Goal: Task Accomplishment & Management: Manage account settings

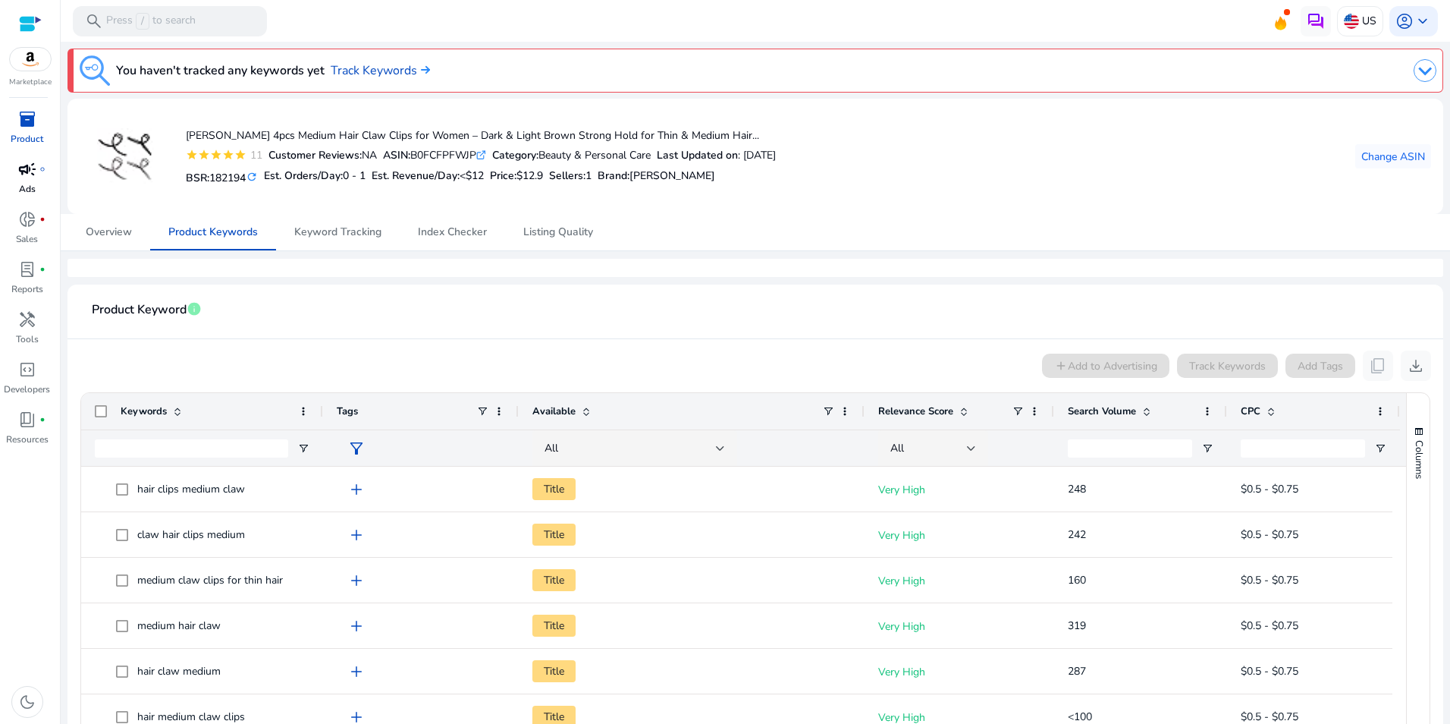
click at [18, 174] on span "campaign" at bounding box center [27, 169] width 18 height 18
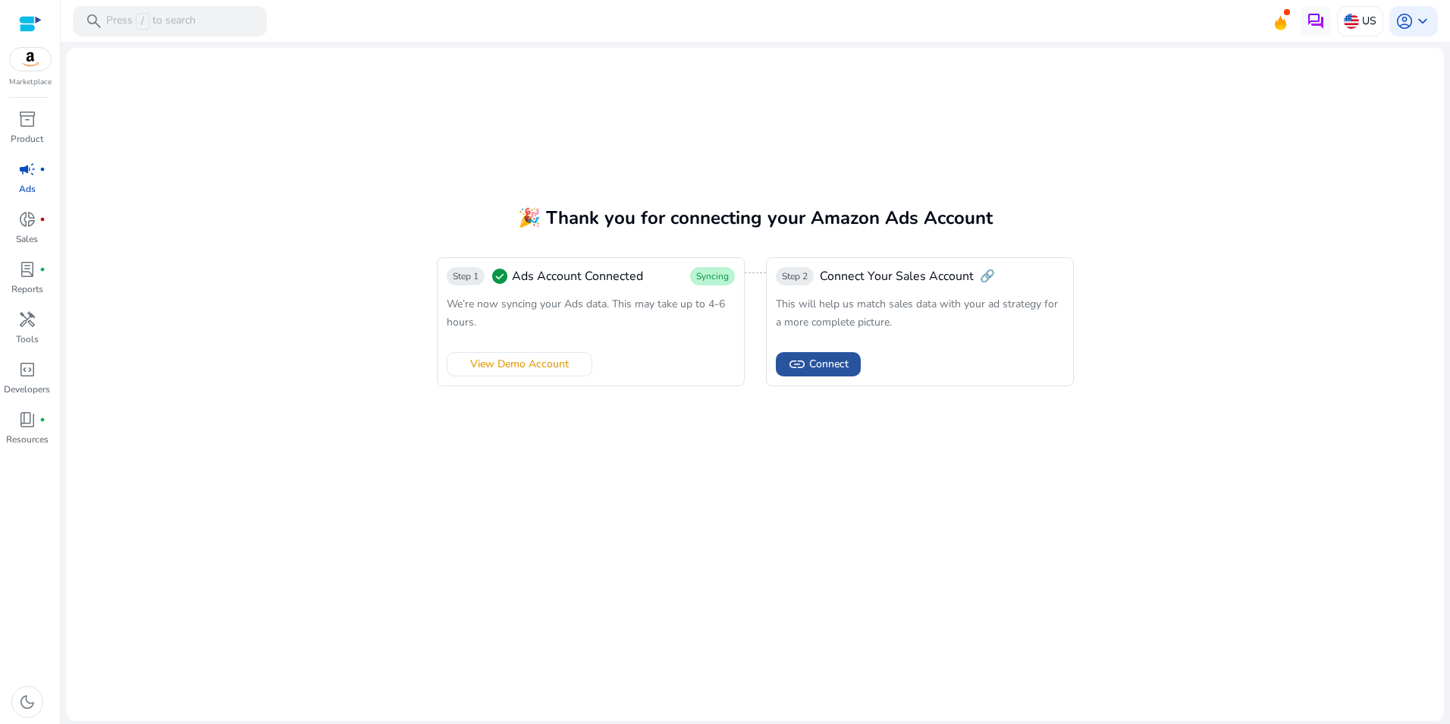
click at [832, 366] on span "Connect" at bounding box center [828, 364] width 39 height 16
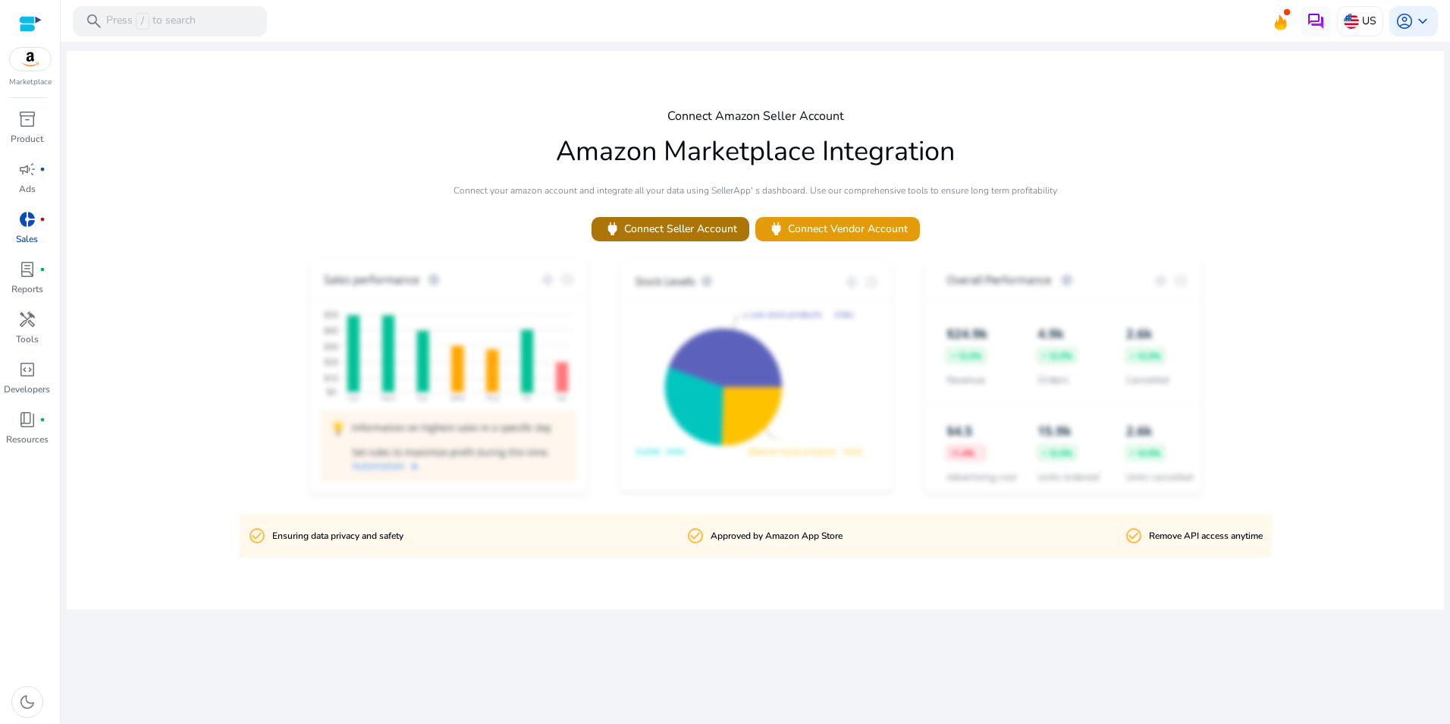
click at [675, 221] on span "power Connect Seller Account" at bounding box center [670, 228] width 133 height 17
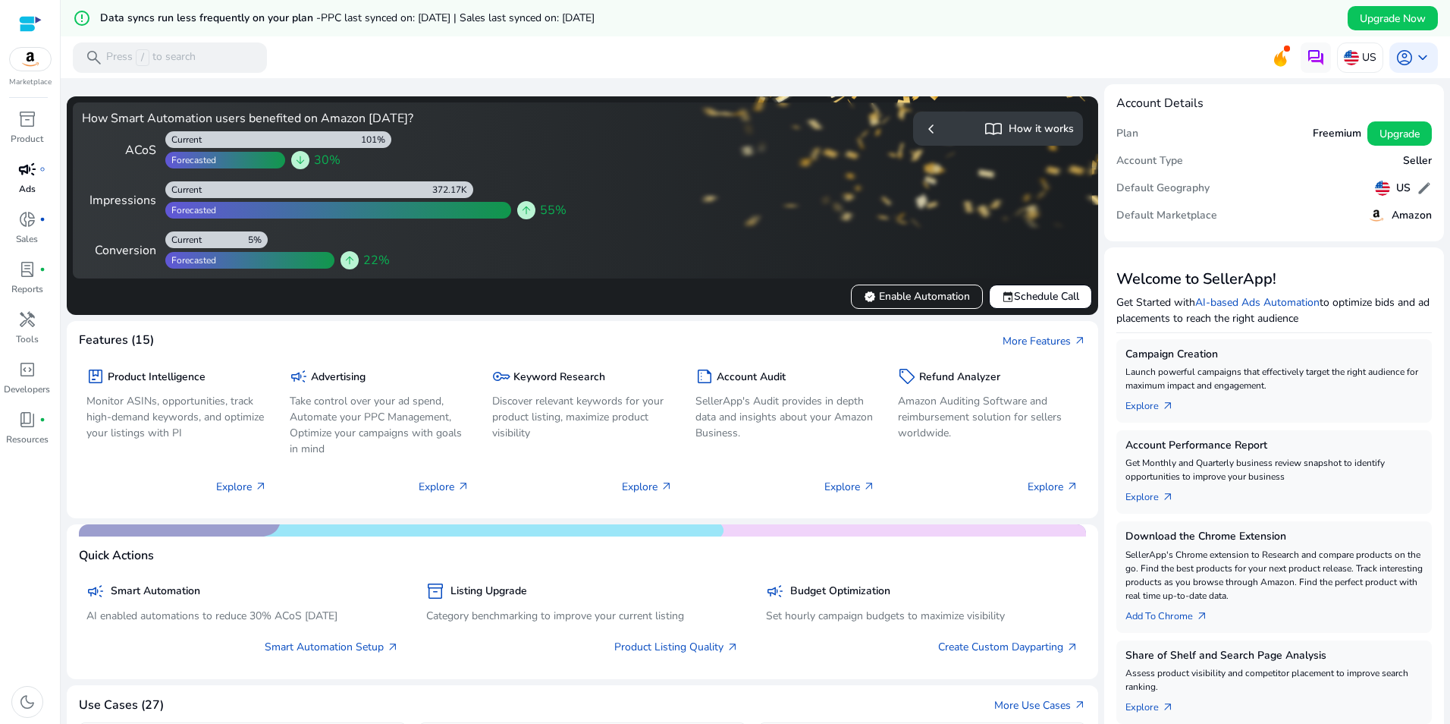
click at [33, 177] on span "campaign" at bounding box center [27, 169] width 18 height 18
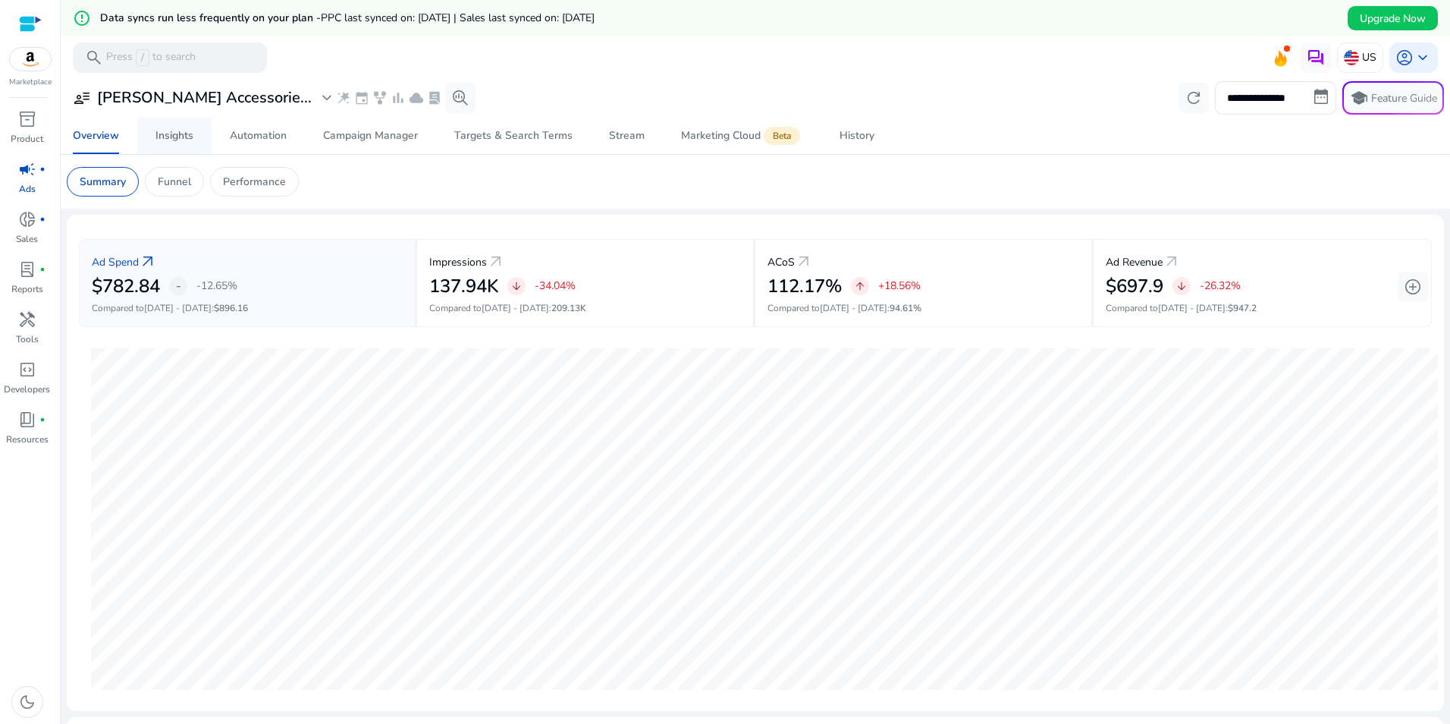
click at [171, 146] on span "Insights" at bounding box center [174, 136] width 38 height 36
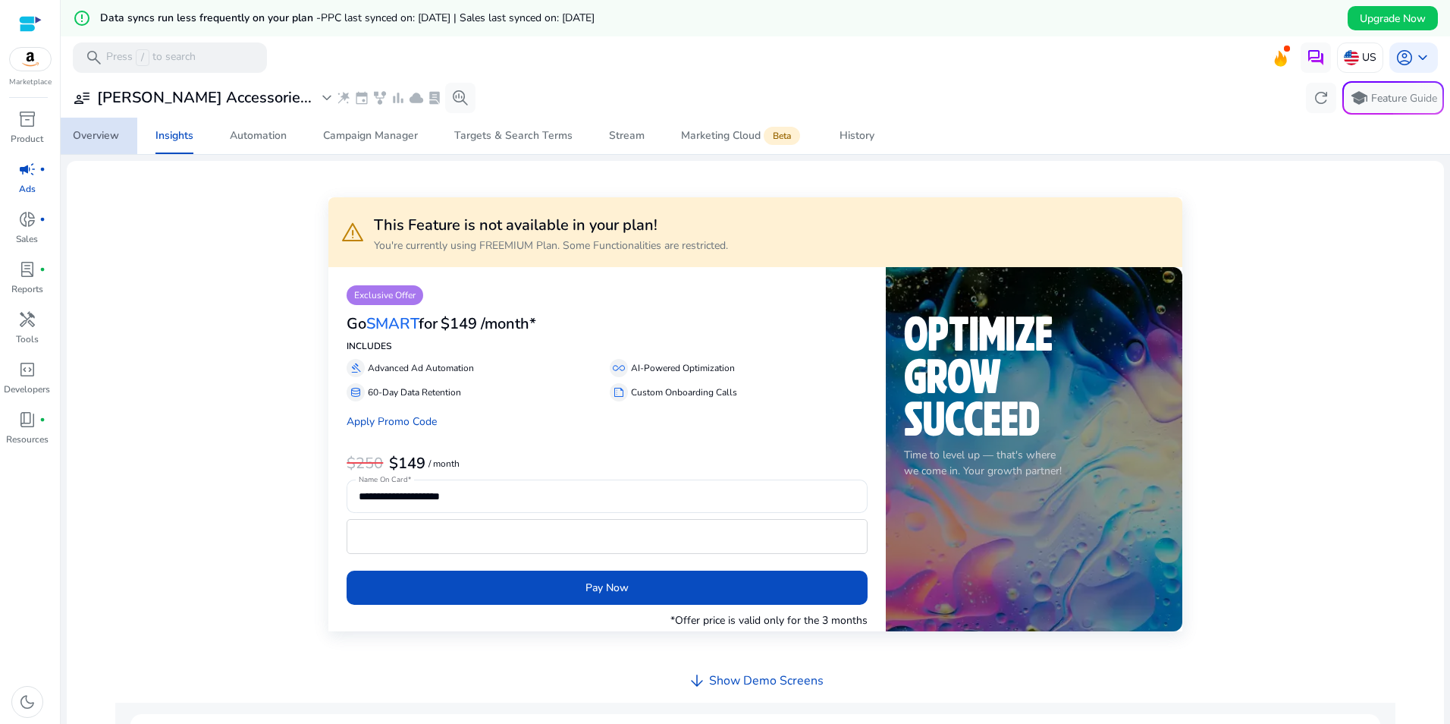
click at [115, 138] on div "Overview" at bounding box center [96, 135] width 46 height 11
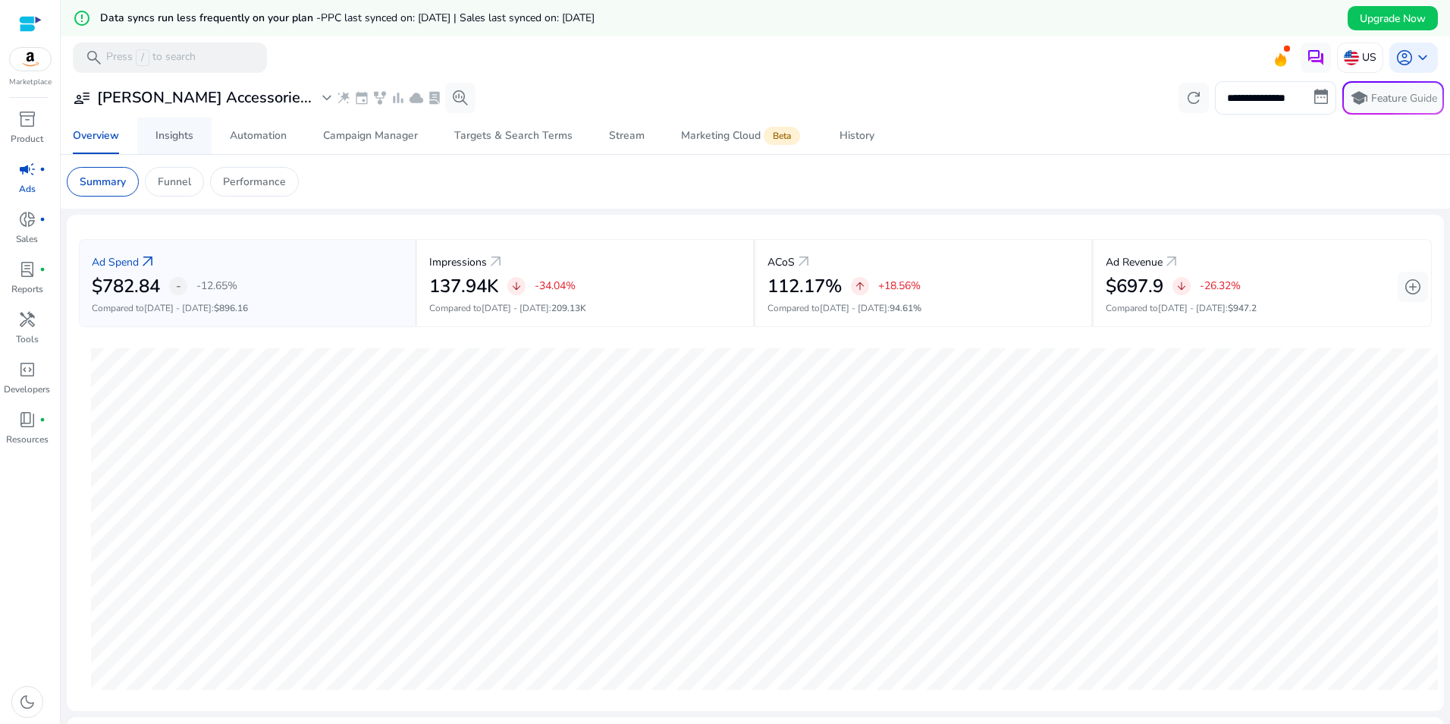
click at [176, 124] on span "Insights" at bounding box center [174, 136] width 38 height 36
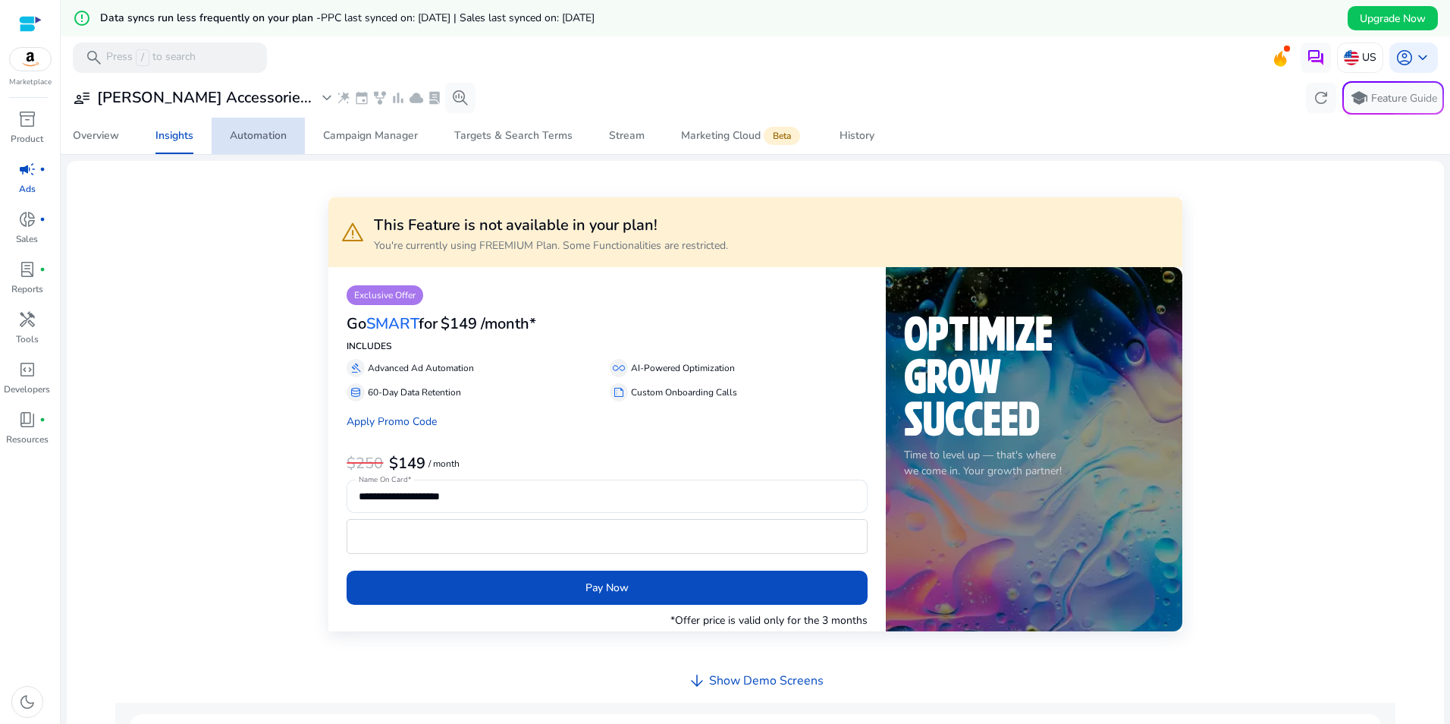
click at [259, 137] on div "Automation" at bounding box center [258, 135] width 57 height 11
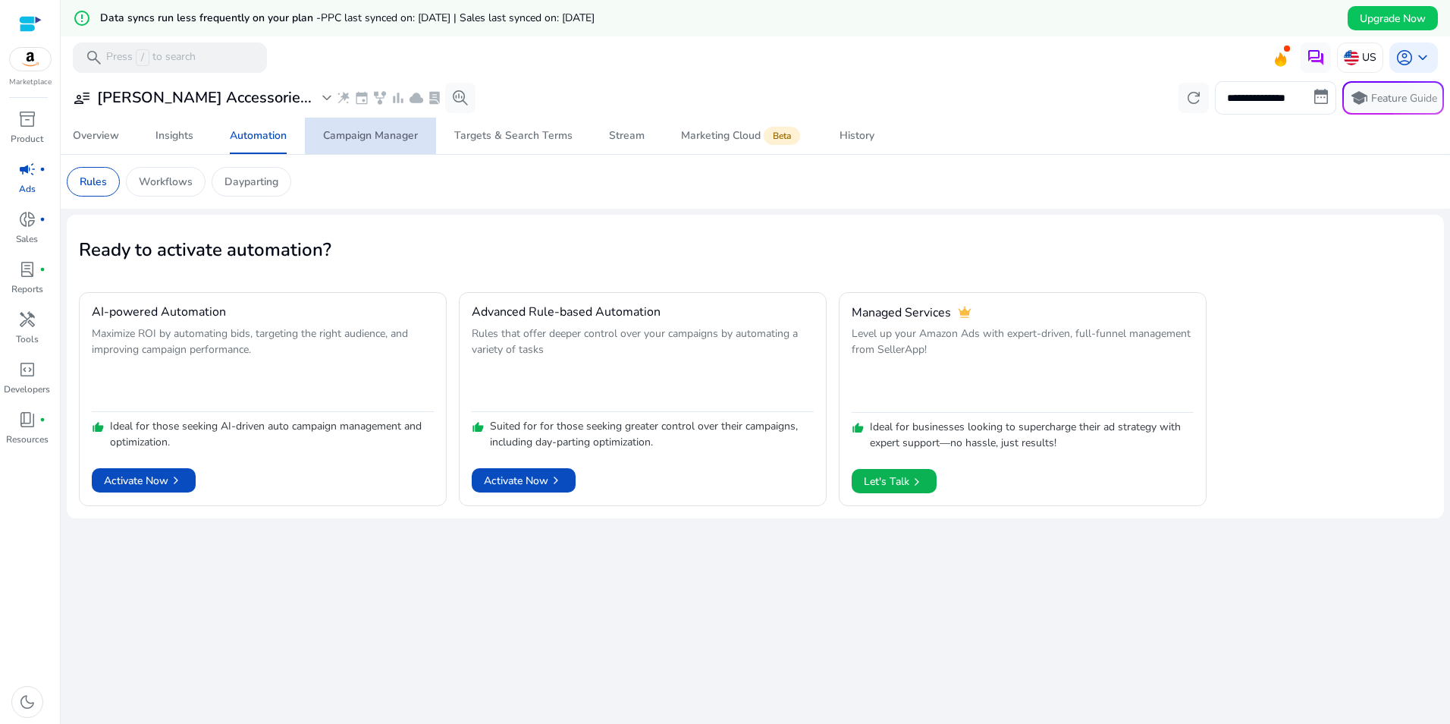
click at [393, 140] on div "Campaign Manager" at bounding box center [370, 135] width 95 height 11
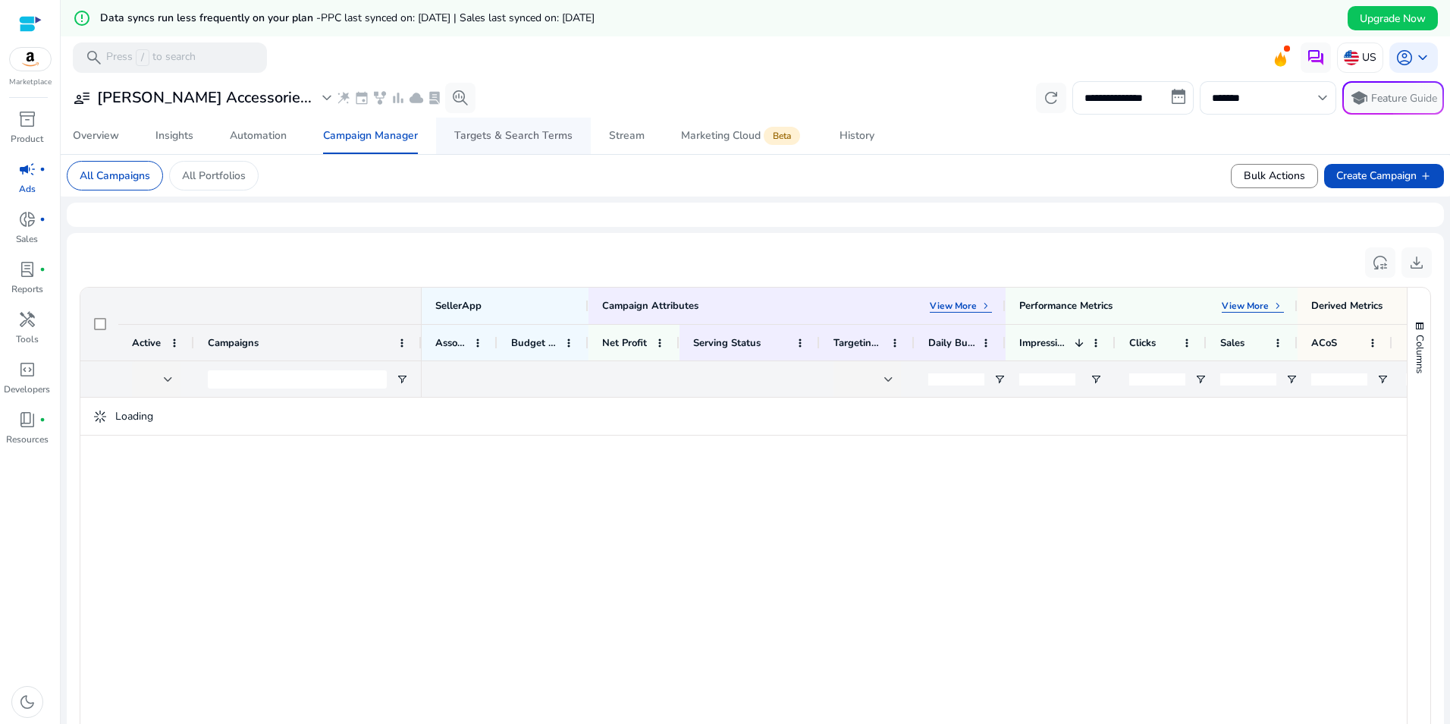
click at [501, 137] on div "Targets & Search Terms" at bounding box center [513, 135] width 118 height 11
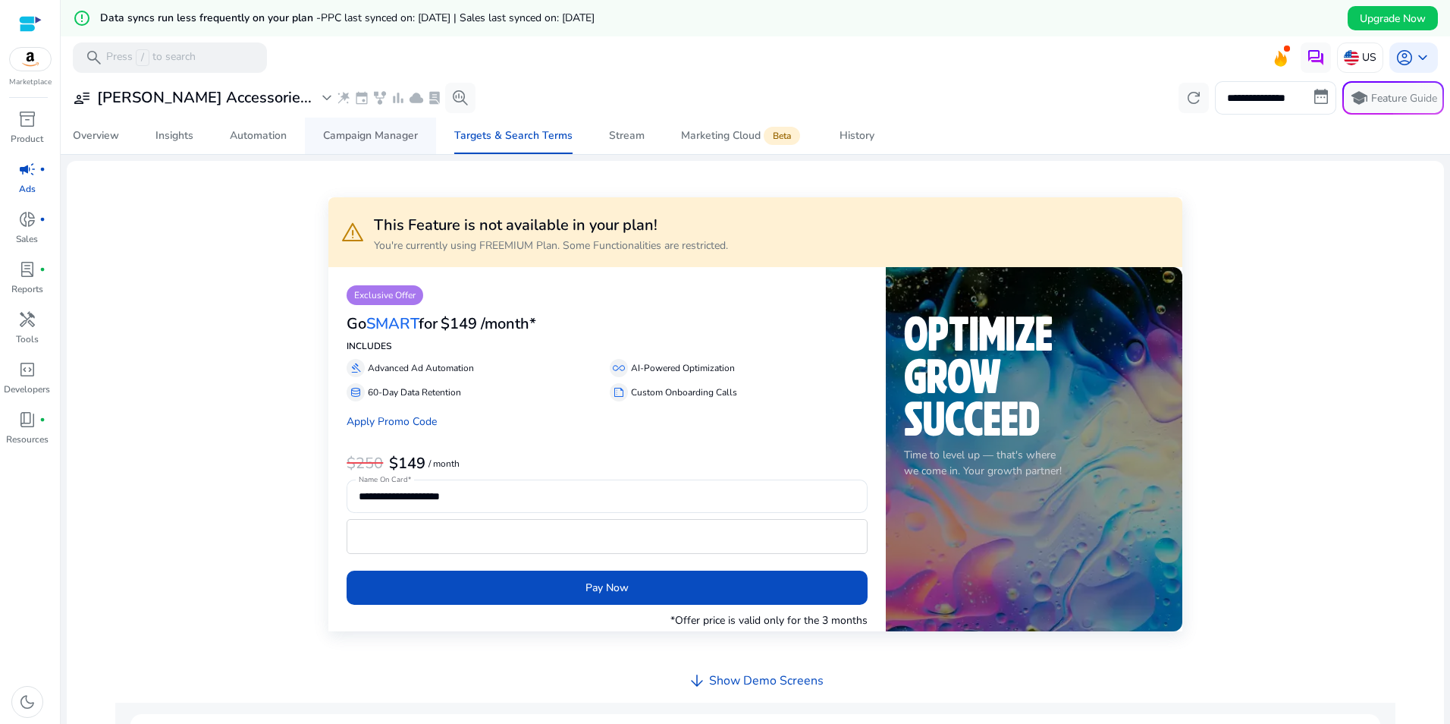
click at [407, 136] on div "Campaign Manager" at bounding box center [370, 135] width 95 height 11
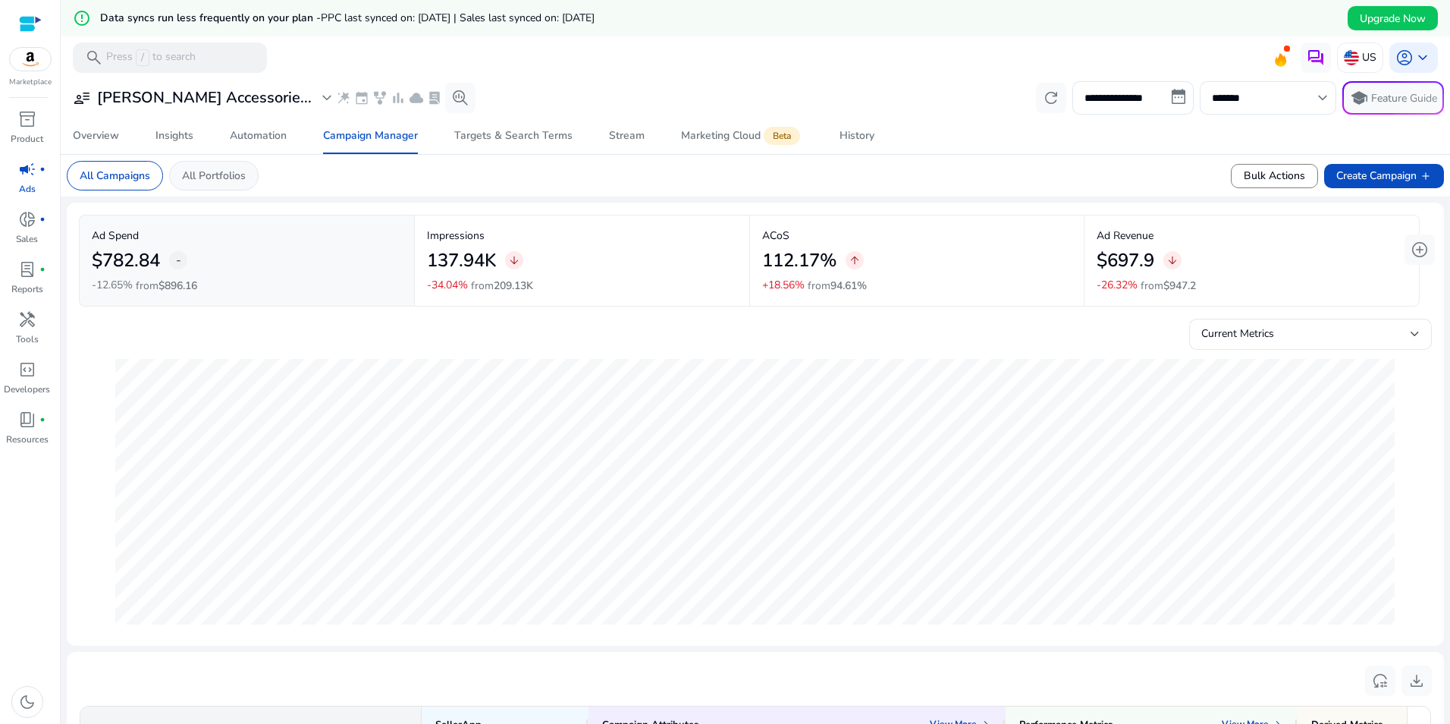
click at [226, 170] on p "All Portfolios" at bounding box center [214, 176] width 64 height 16
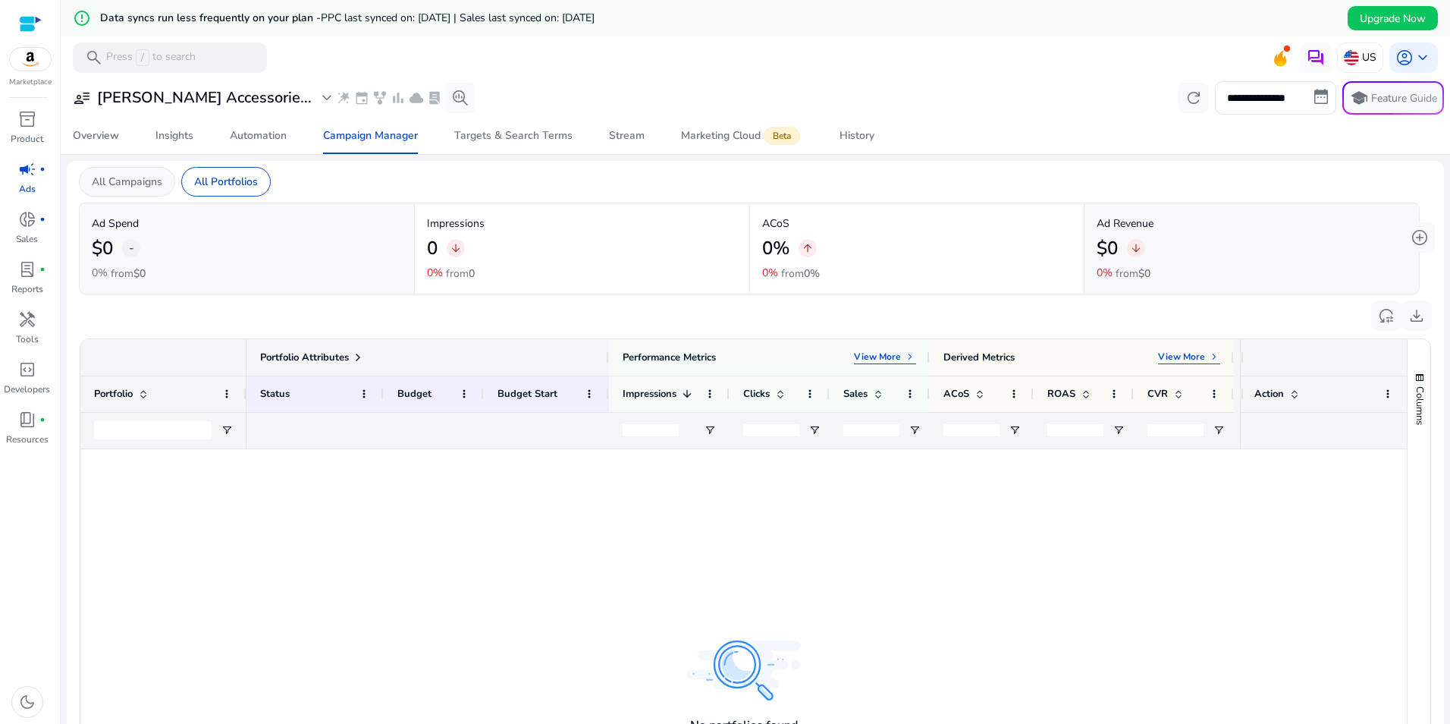
click at [163, 184] on div "All Campaigns" at bounding box center [127, 182] width 96 height 30
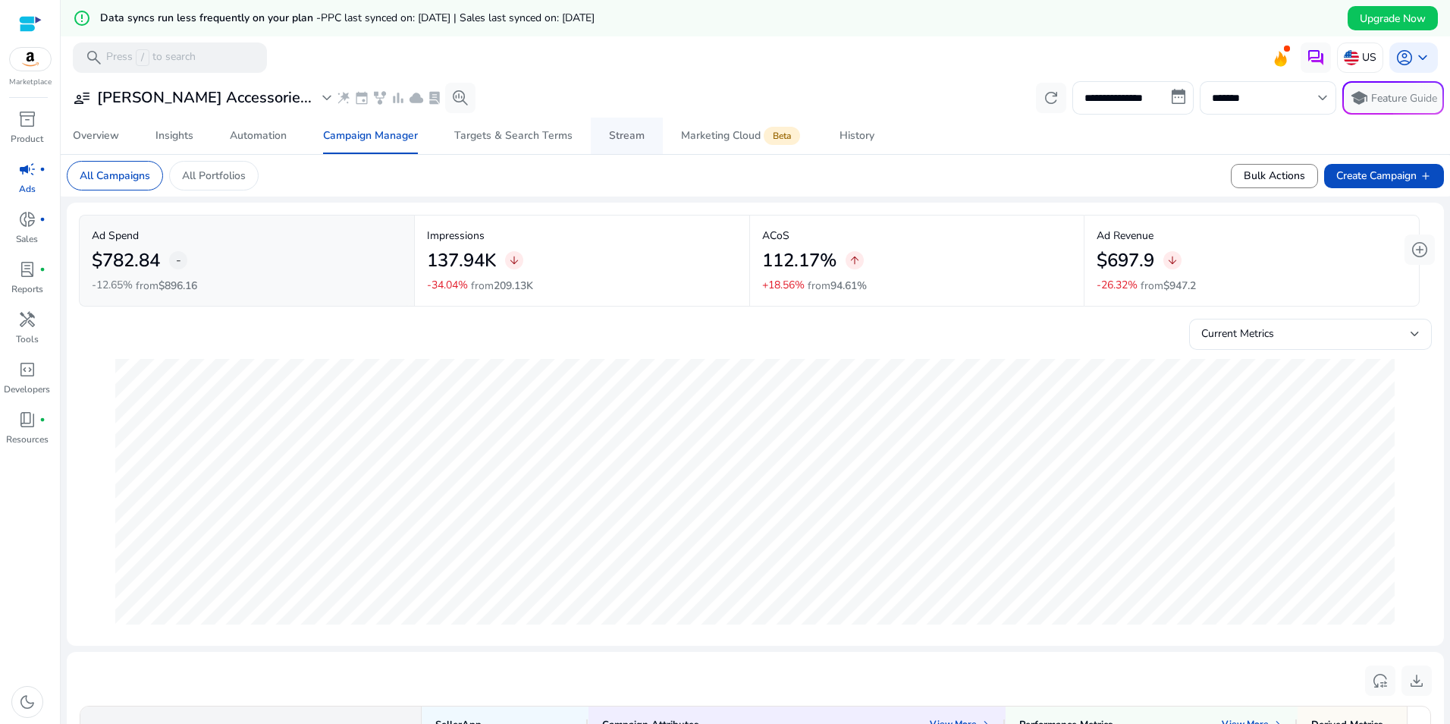
click at [616, 133] on div "Stream" at bounding box center [627, 135] width 36 height 11
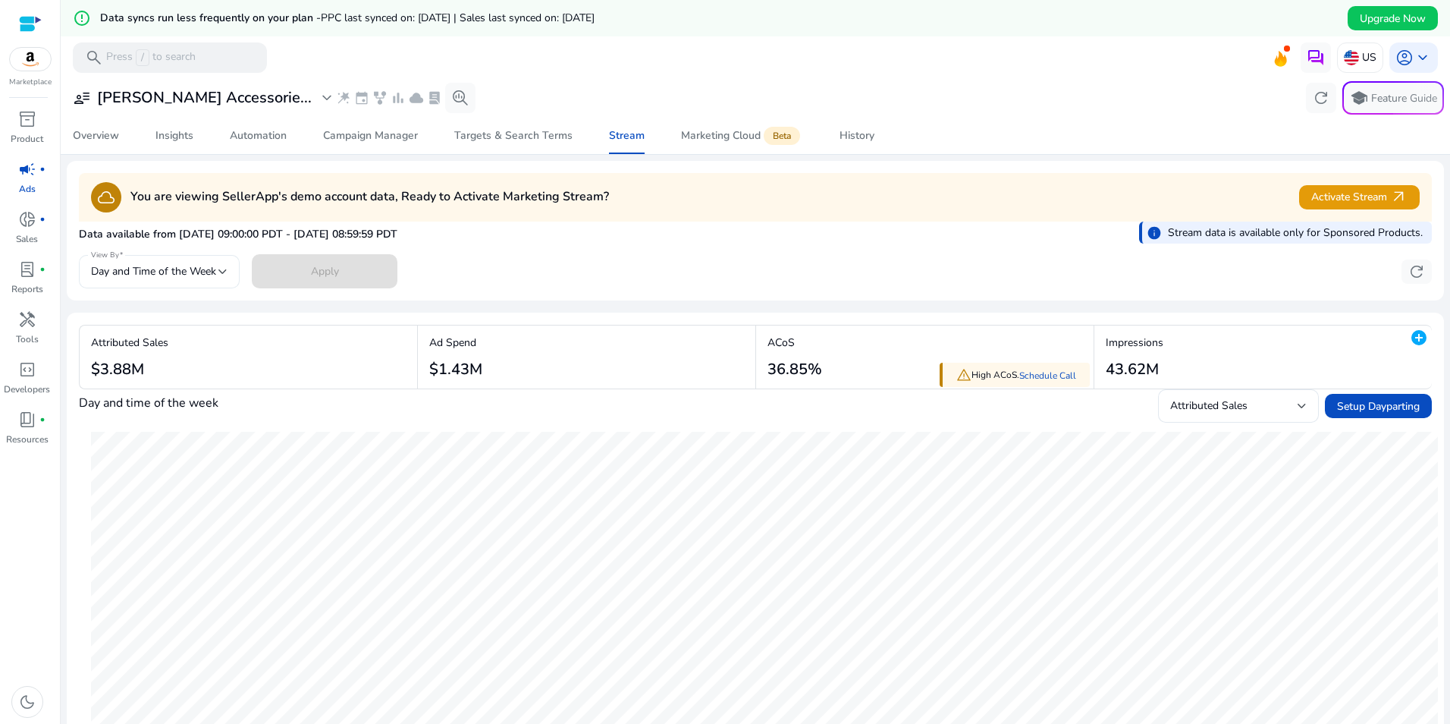
click at [200, 277] on span "Day and Time of the Week" at bounding box center [153, 271] width 125 height 14
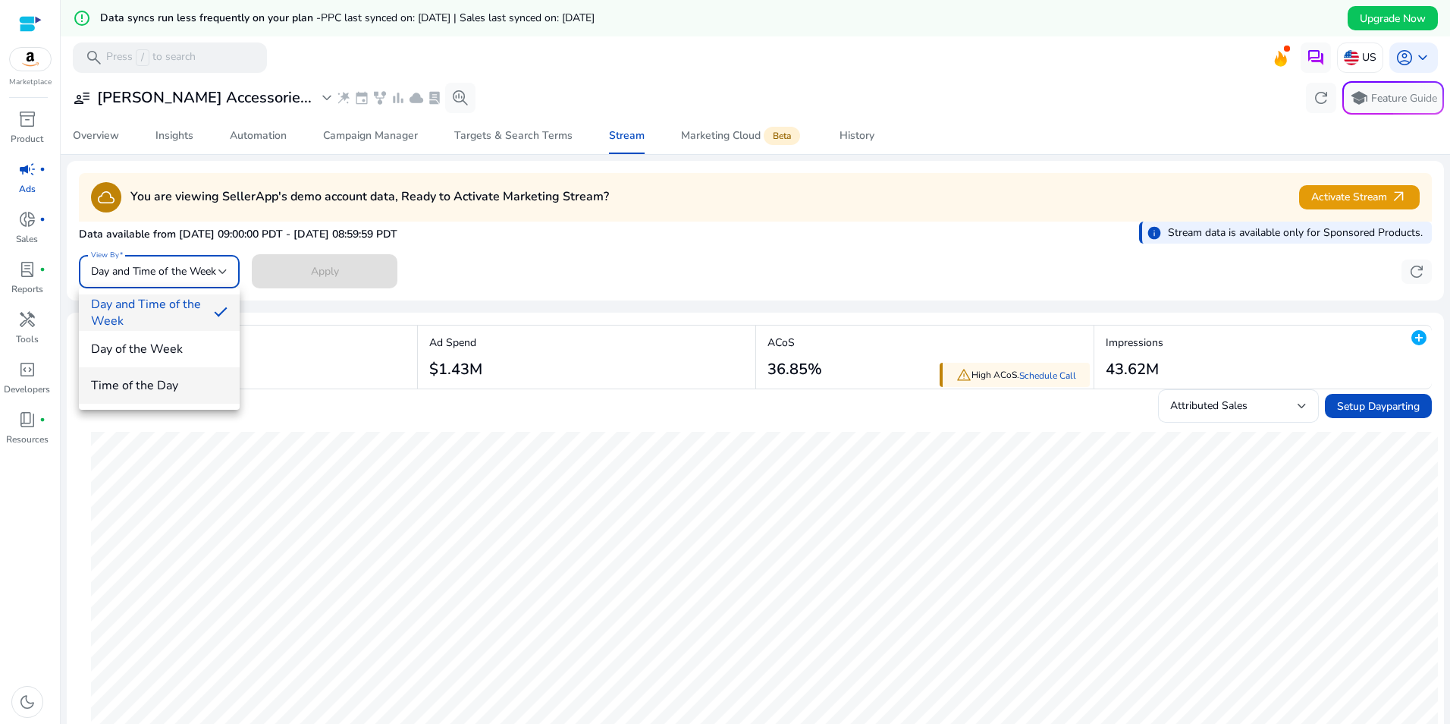
click at [191, 379] on span "Time of the Day" at bounding box center [159, 385] width 137 height 17
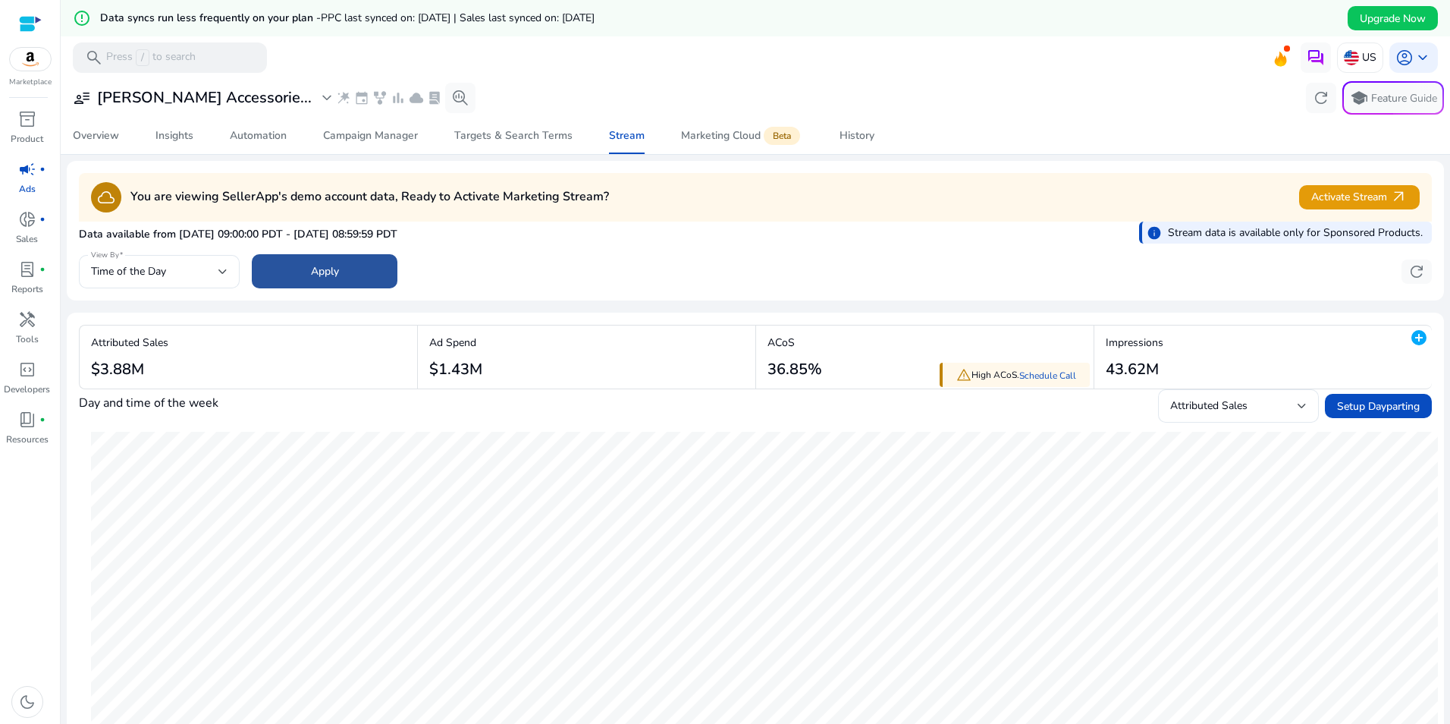
click at [359, 281] on span at bounding box center [325, 271] width 146 height 36
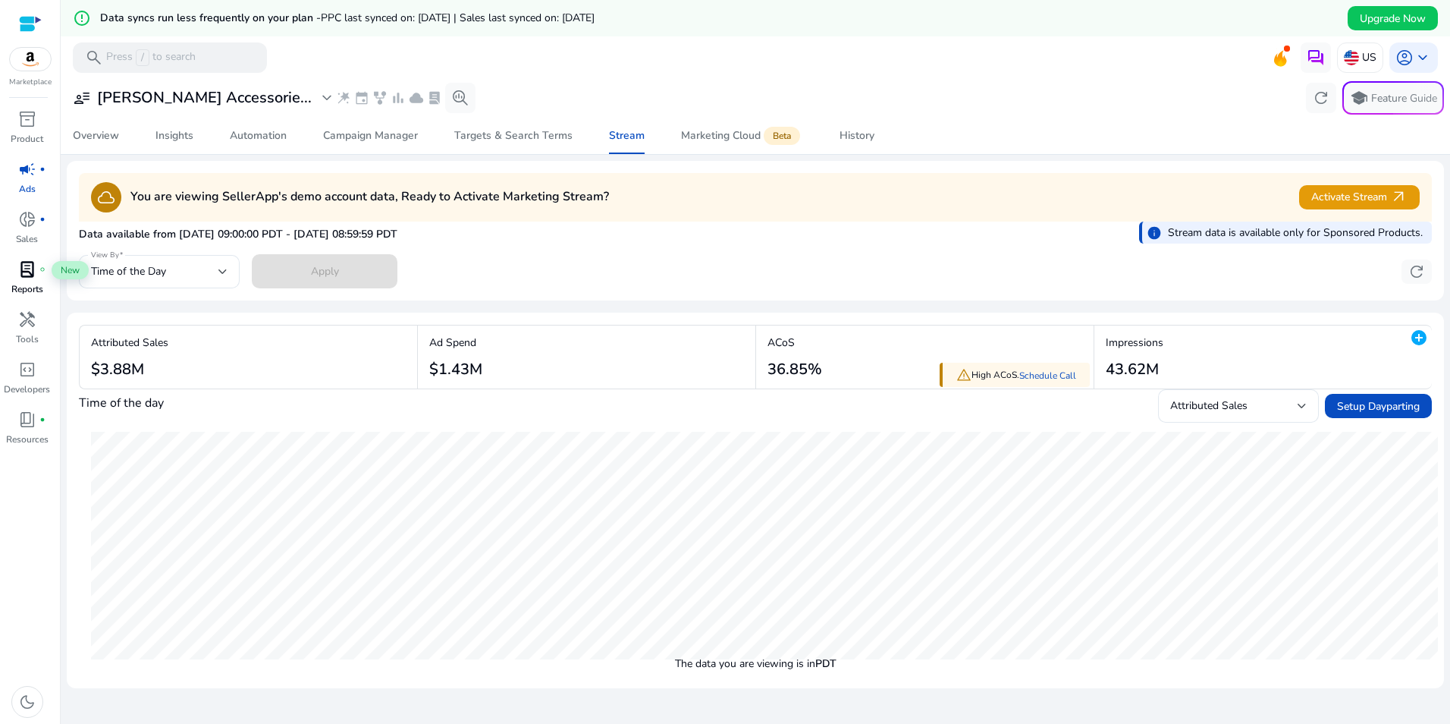
click at [24, 268] on span "lab_profile" at bounding box center [27, 269] width 18 height 18
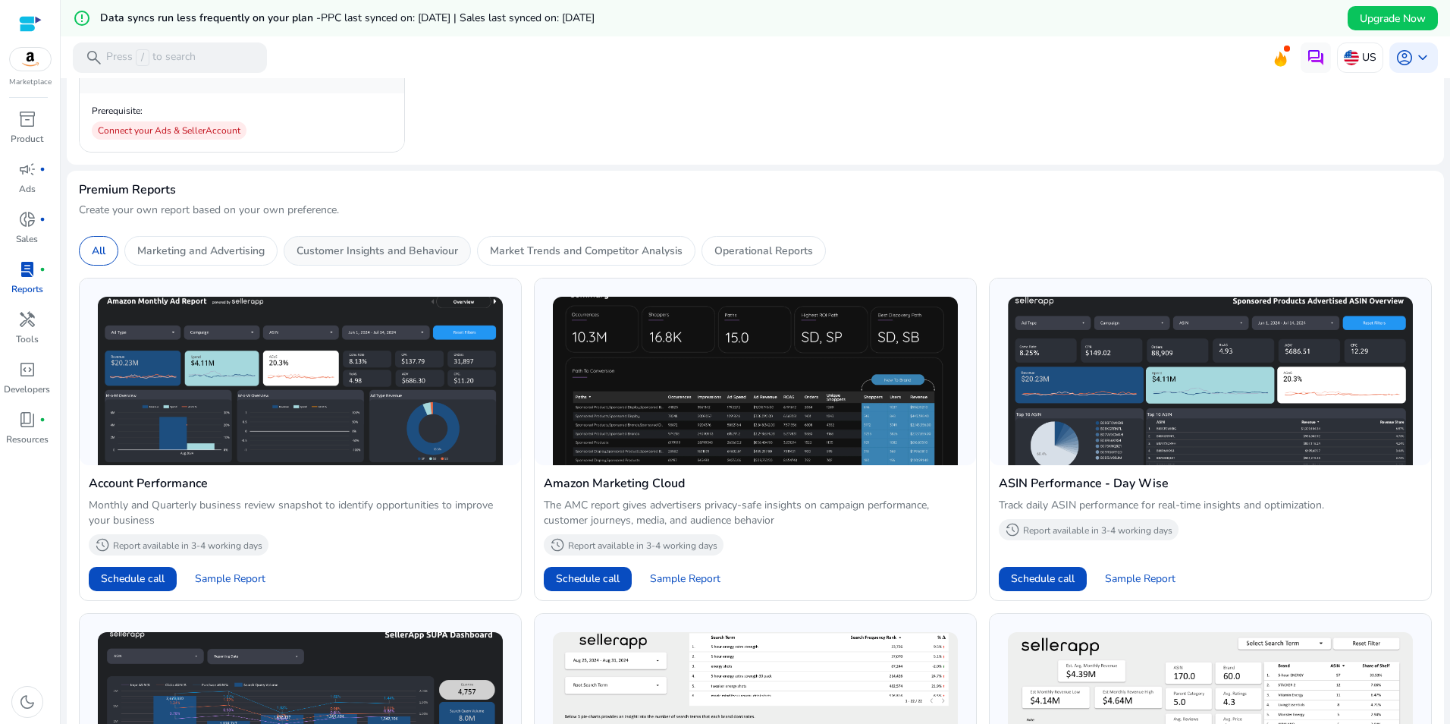
scroll to position [303, 0]
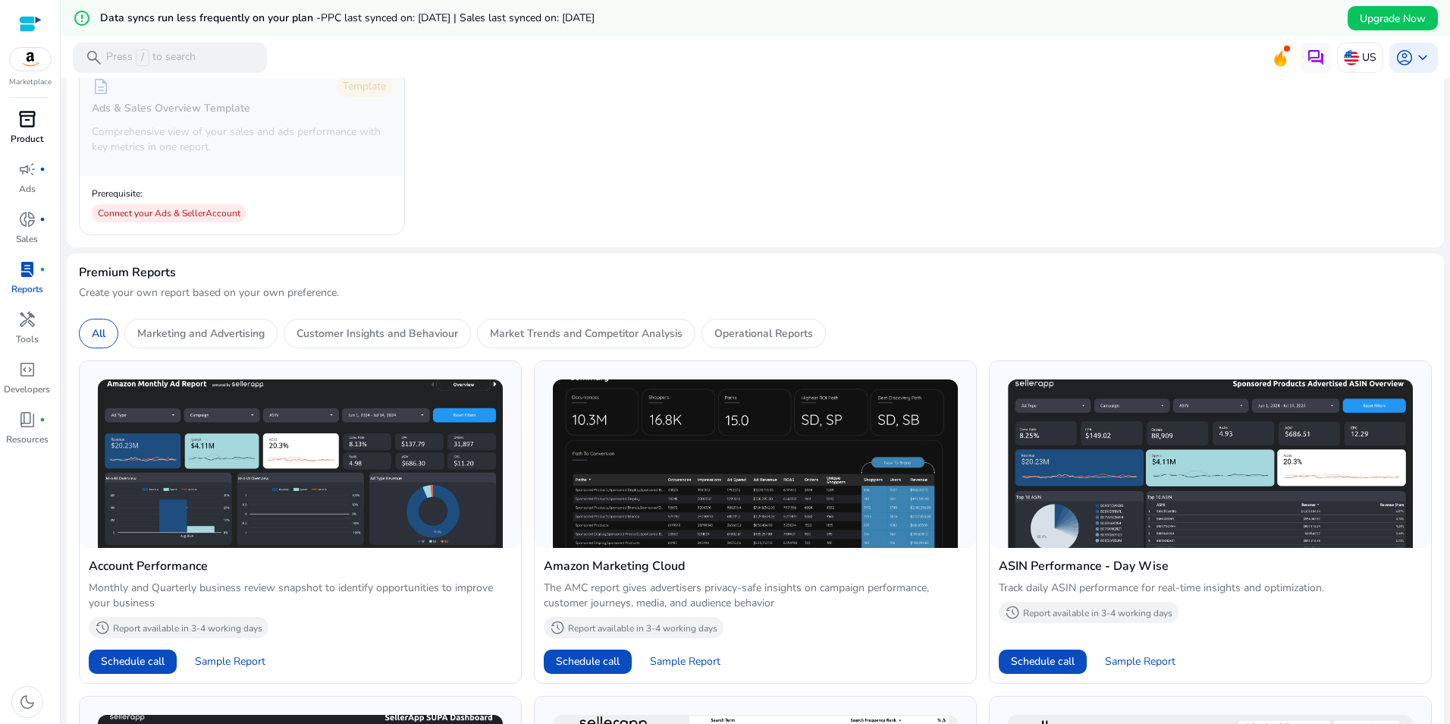
click at [15, 129] on div "inventory_2" at bounding box center [27, 119] width 42 height 24
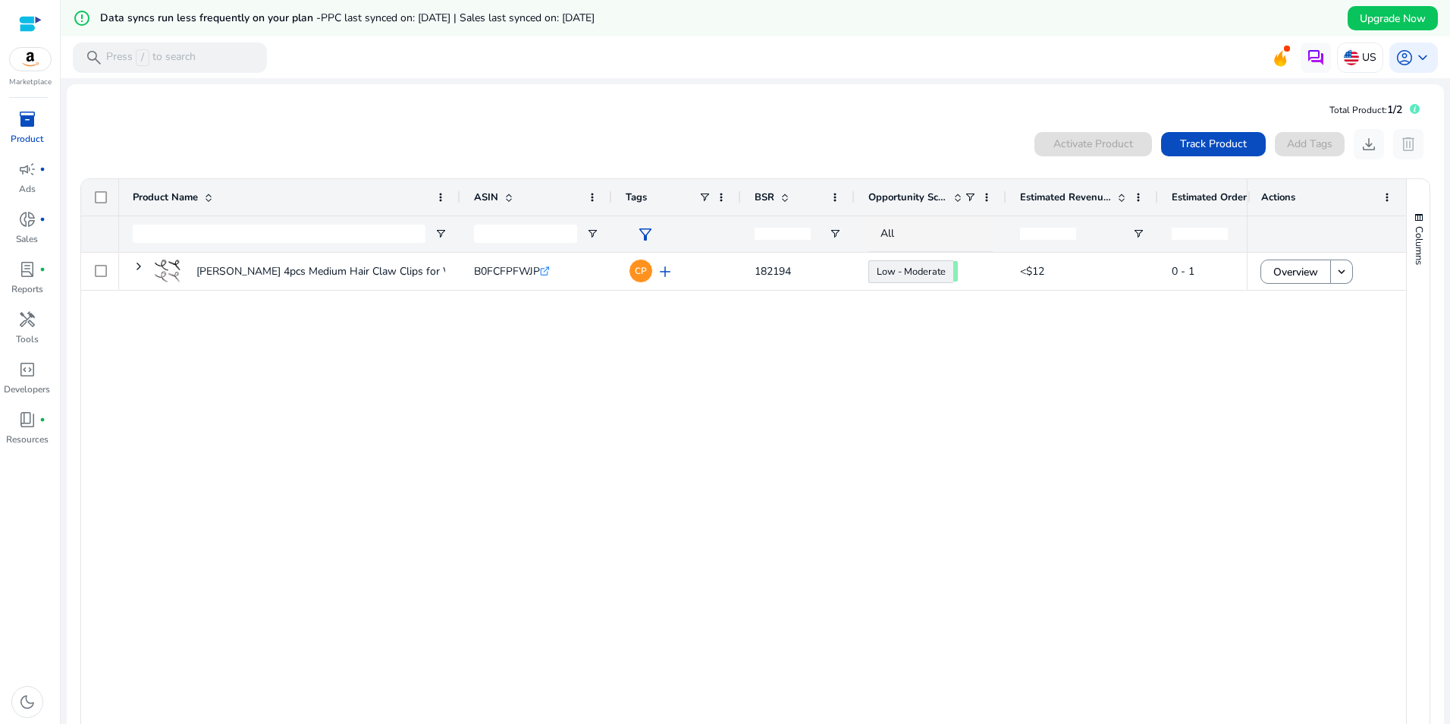
click at [559, 428] on div "Emma Lily 4pcs Medium Hair Claw Clips for Women – Dark & Light... B0FCFPFWJP .s…" at bounding box center [683, 492] width 1128 height 478
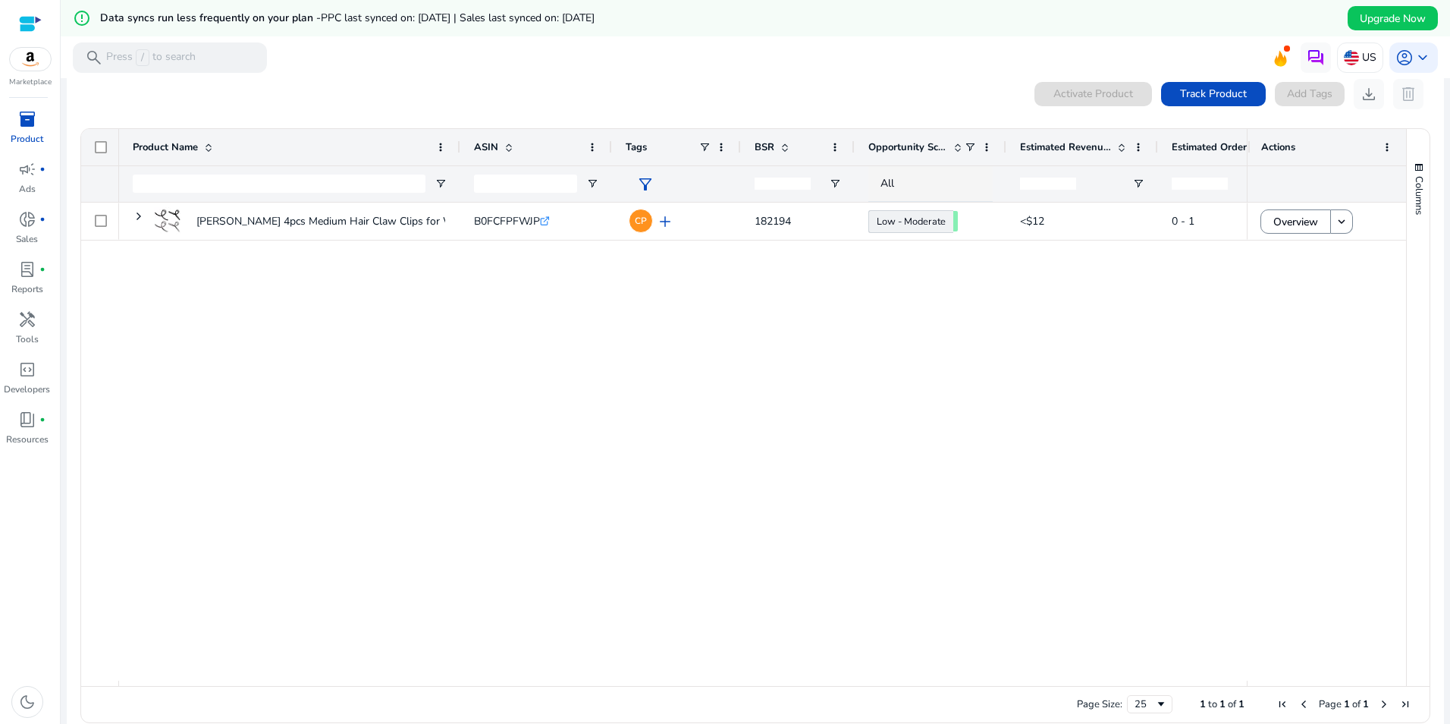
scroll to position [70, 0]
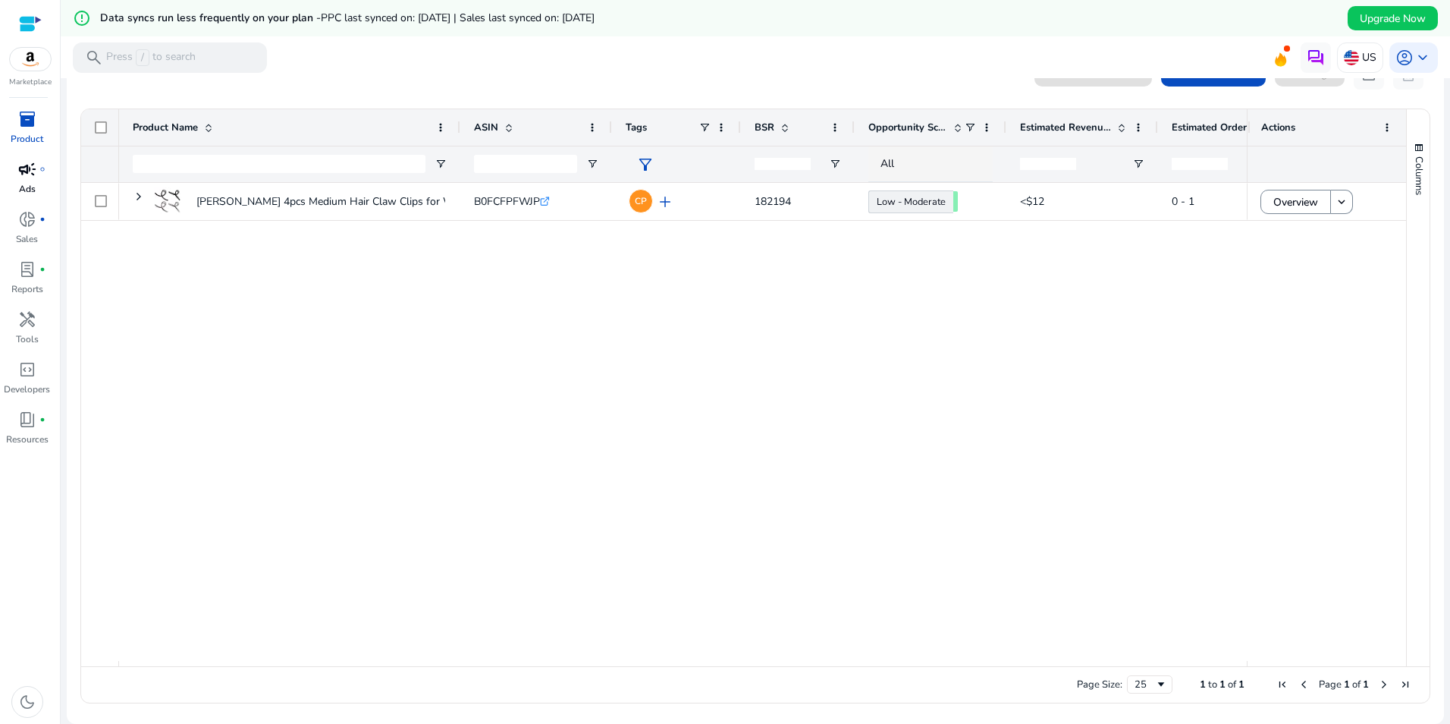
click at [24, 177] on span "campaign" at bounding box center [27, 169] width 18 height 18
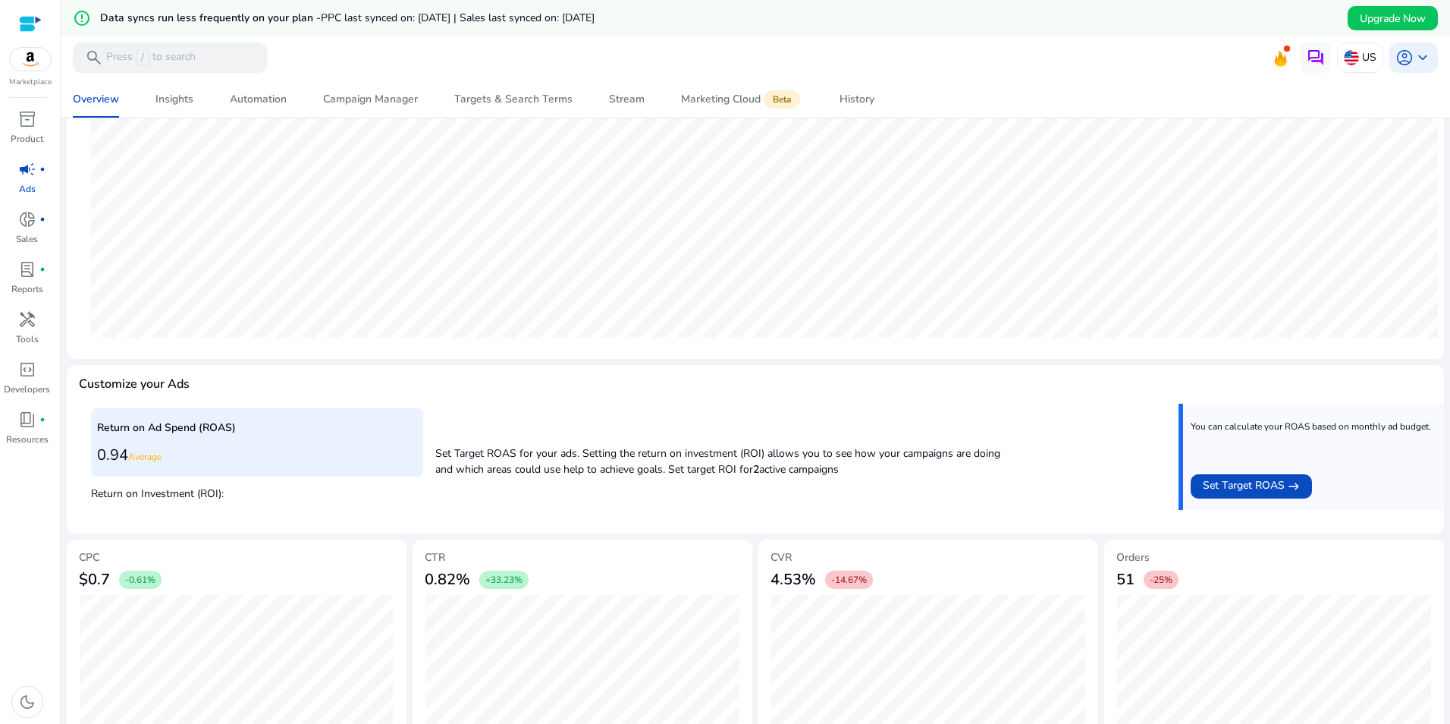
scroll to position [374, 0]
